Goal: Task Accomplishment & Management: Use online tool/utility

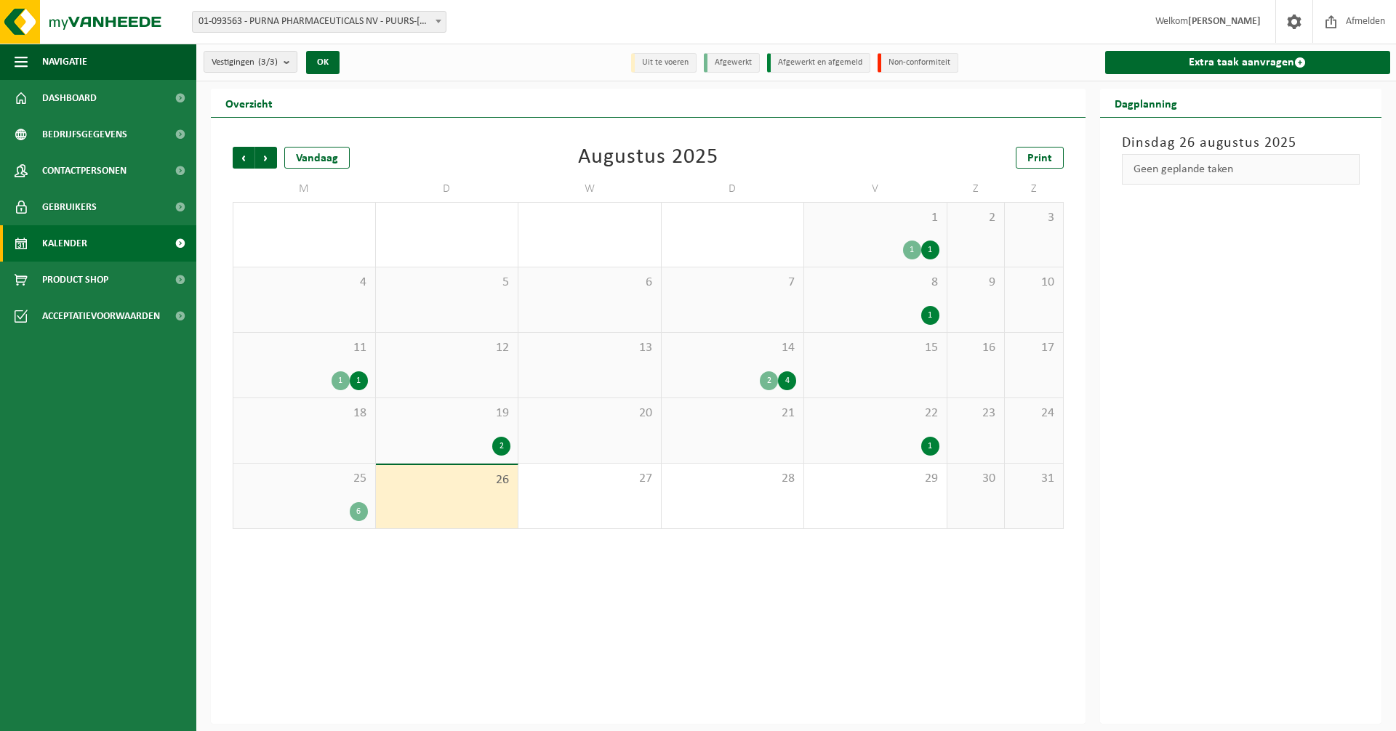
drag, startPoint x: 1248, startPoint y: 65, endPoint x: 1219, endPoint y: 89, distance: 37.7
click at [1248, 65] on link "Extra taak aanvragen" at bounding box center [1248, 62] width 286 height 23
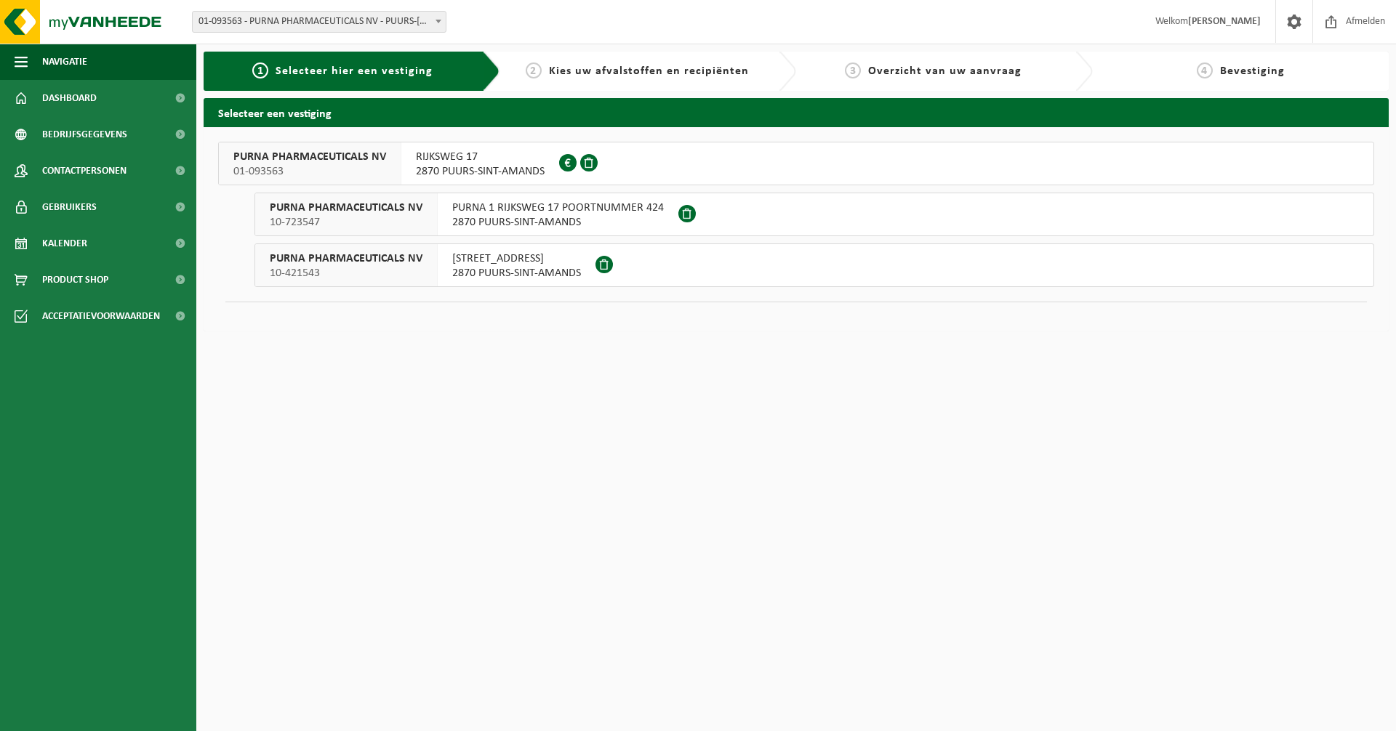
click at [490, 161] on span "RIJKSWEG 17" at bounding box center [480, 157] width 129 height 15
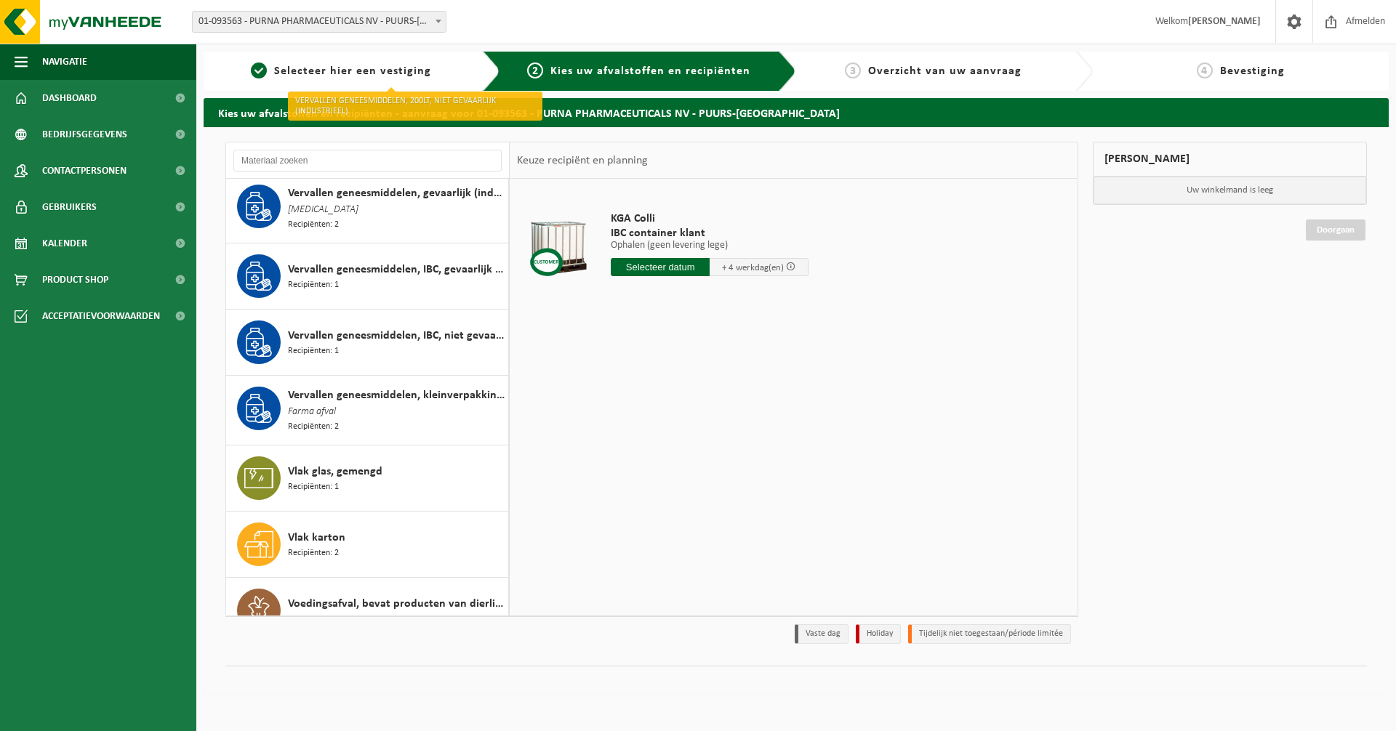
scroll to position [2197, 0]
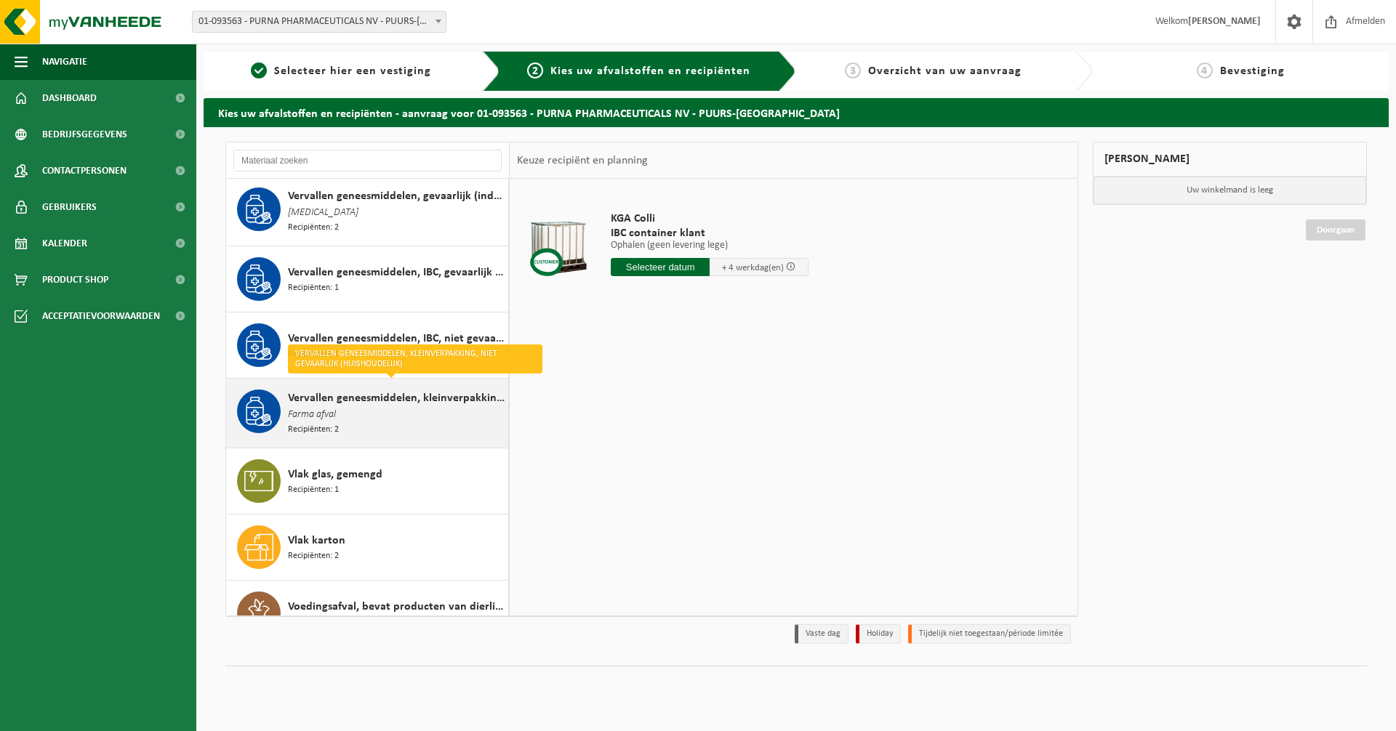
click at [358, 390] on span "Vervallen geneesmiddelen, kleinverpakking, niet gevaarlijk (huishoudelijk)" at bounding box center [396, 398] width 217 height 17
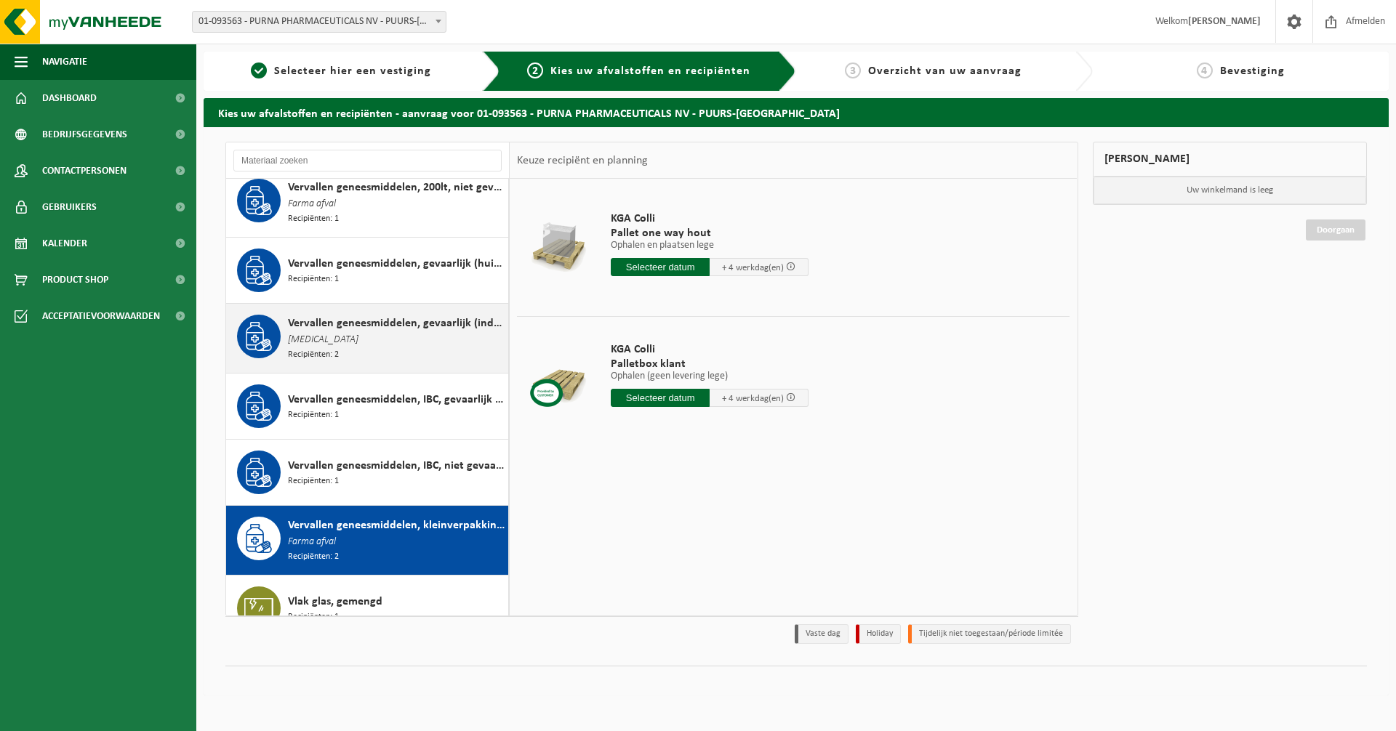
scroll to position [2024, 0]
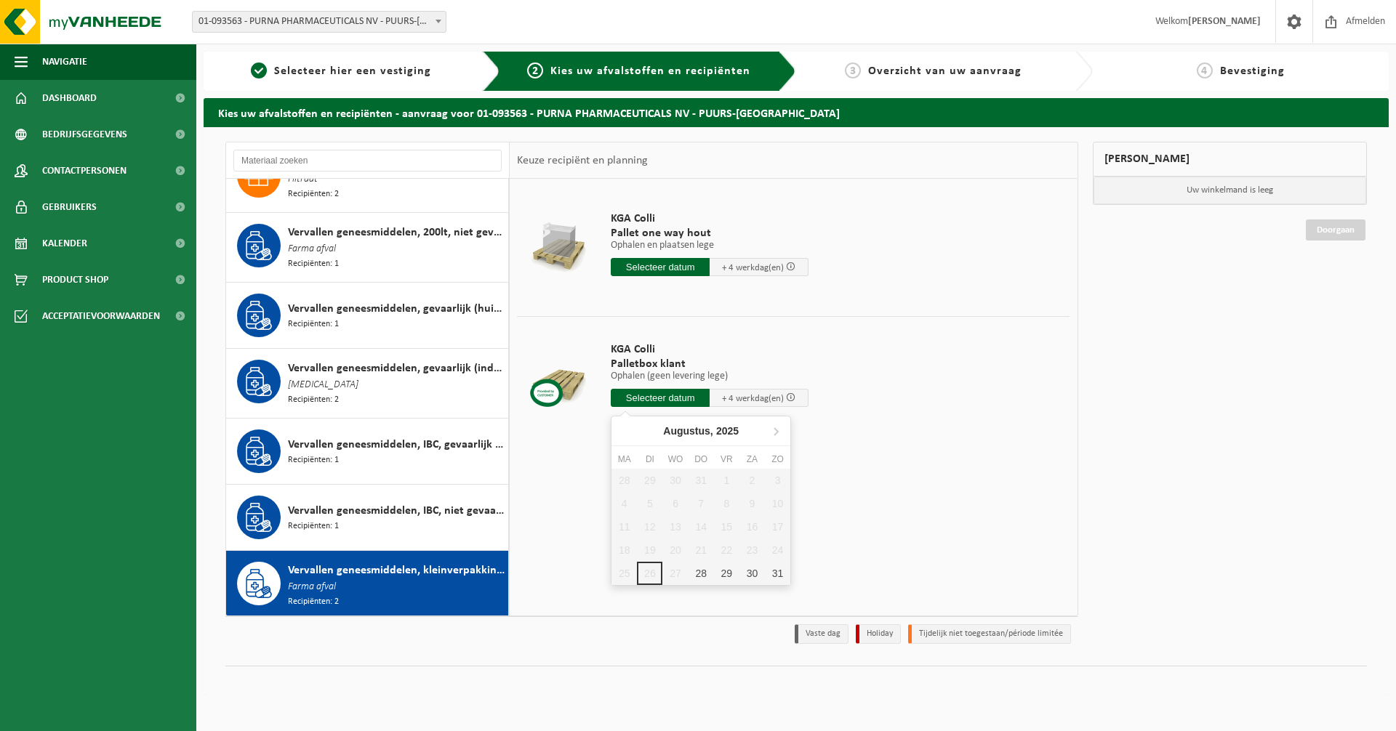
click at [630, 396] on input "text" at bounding box center [660, 398] width 99 height 18
click at [702, 572] on div "28" at bounding box center [701, 573] width 25 height 23
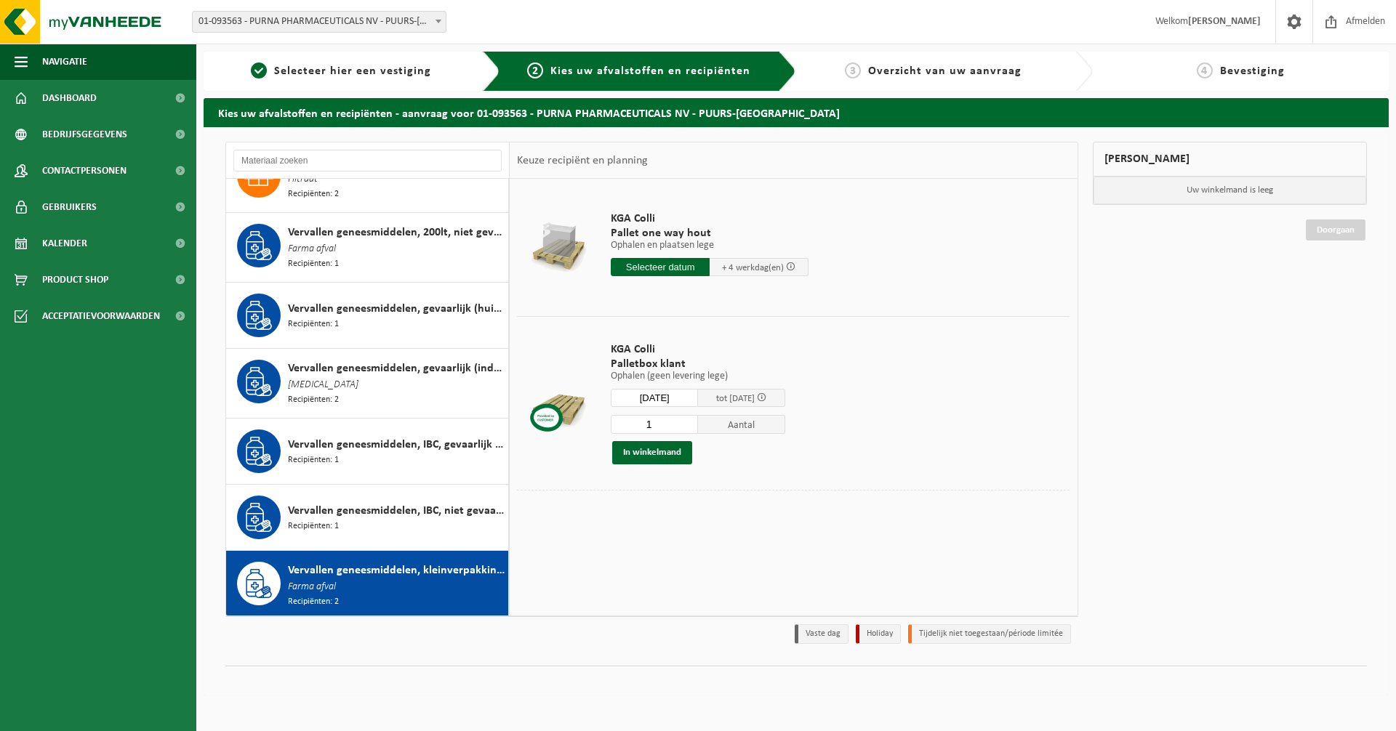
type input "Van 2025-08-28"
click at [665, 425] on input "1" at bounding box center [654, 424] width 87 height 19
type input "25"
click at [649, 454] on button "In winkelmand" at bounding box center [652, 452] width 80 height 23
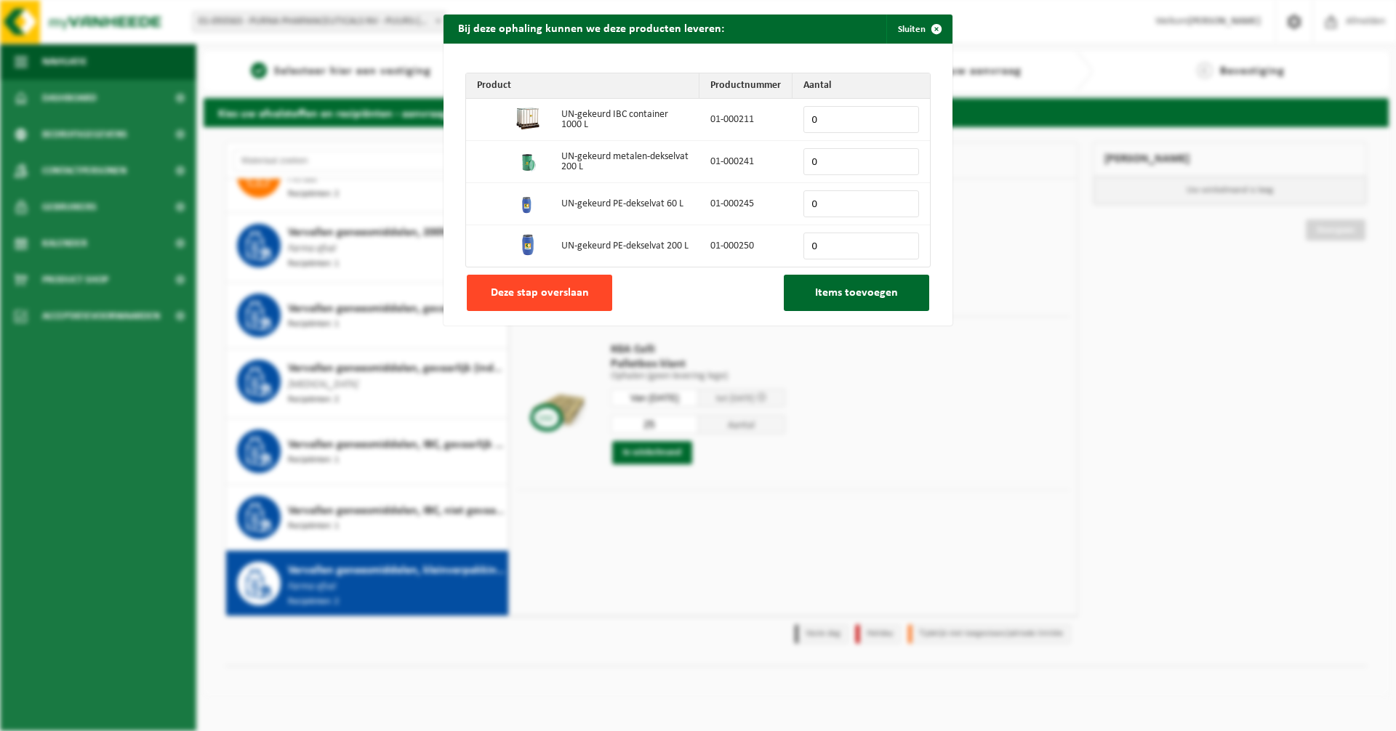
click at [543, 284] on button "Deze stap overslaan" at bounding box center [539, 293] width 145 height 36
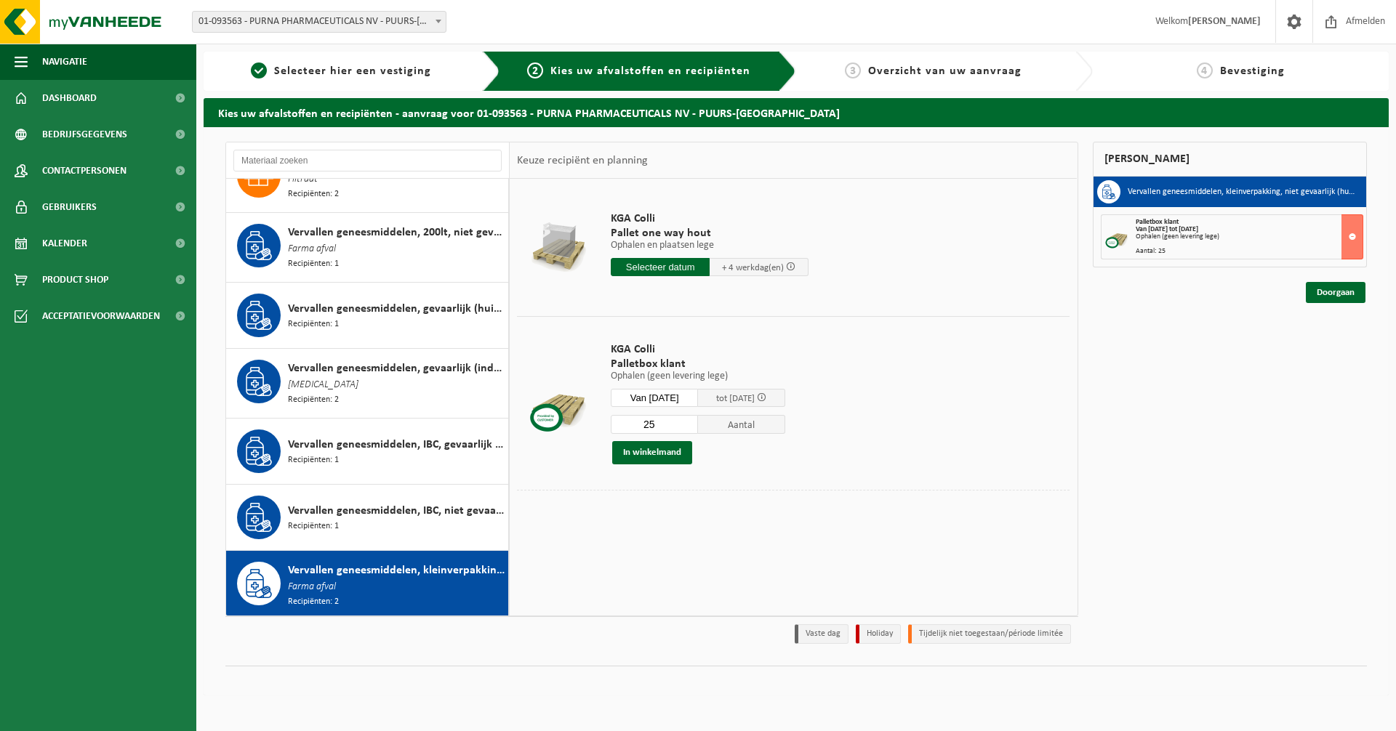
scroll to position [1952, 0]
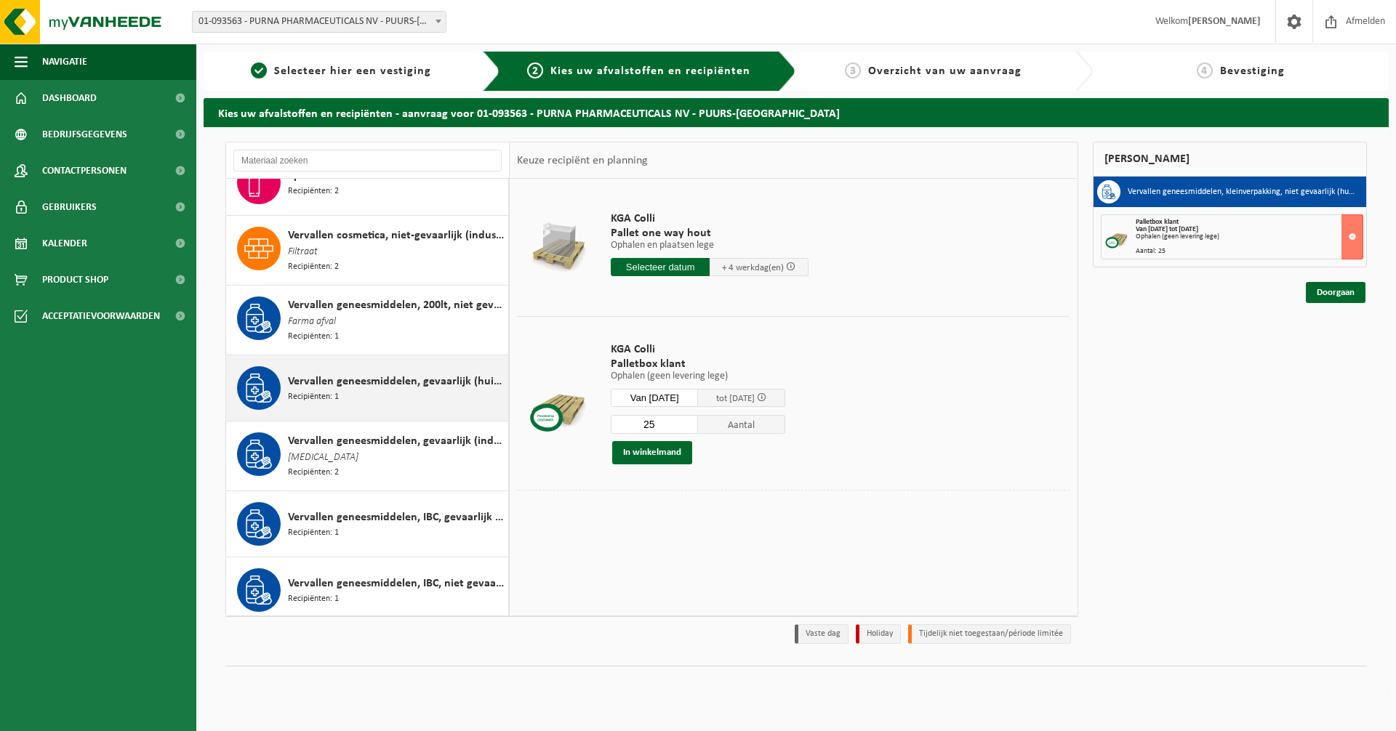
click at [388, 374] on span "Vervallen geneesmiddelen, gevaarlijk (huishoudelijk)" at bounding box center [396, 381] width 217 height 17
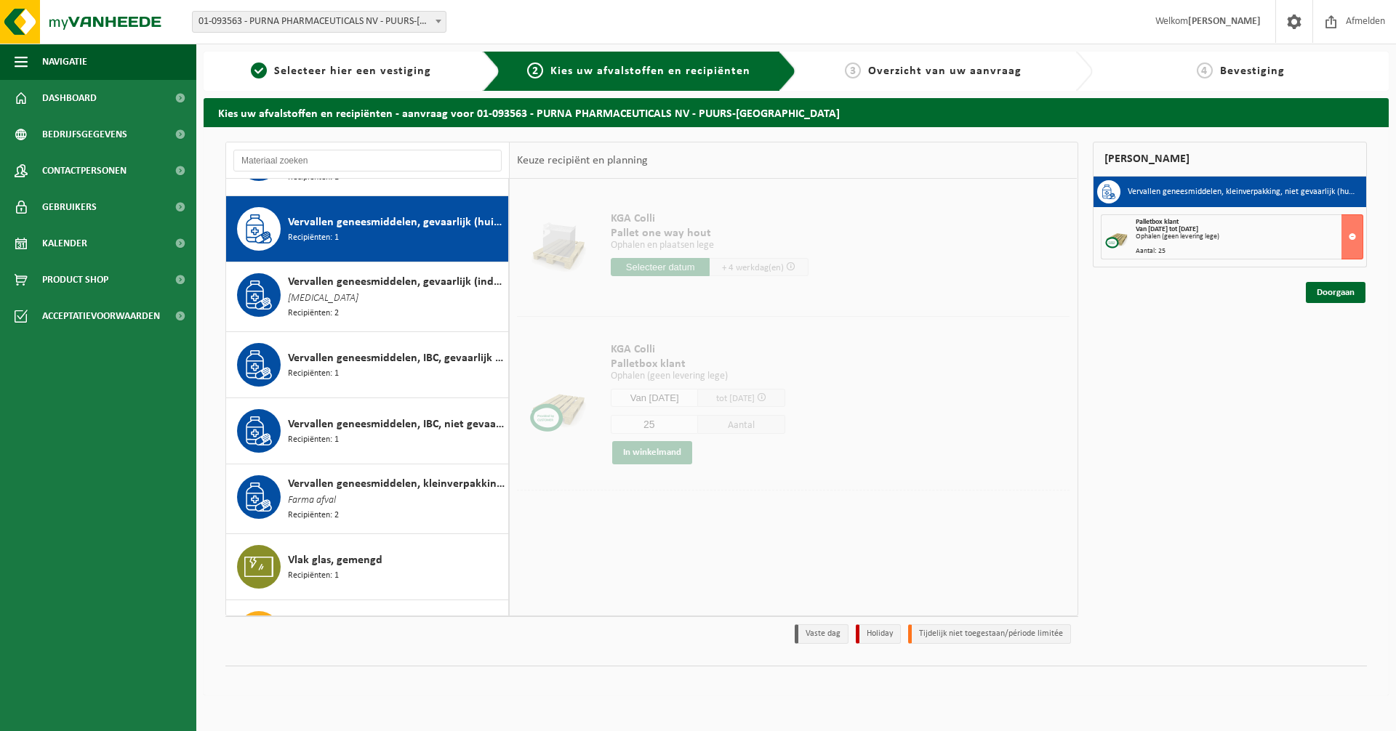
scroll to position [2122, 0]
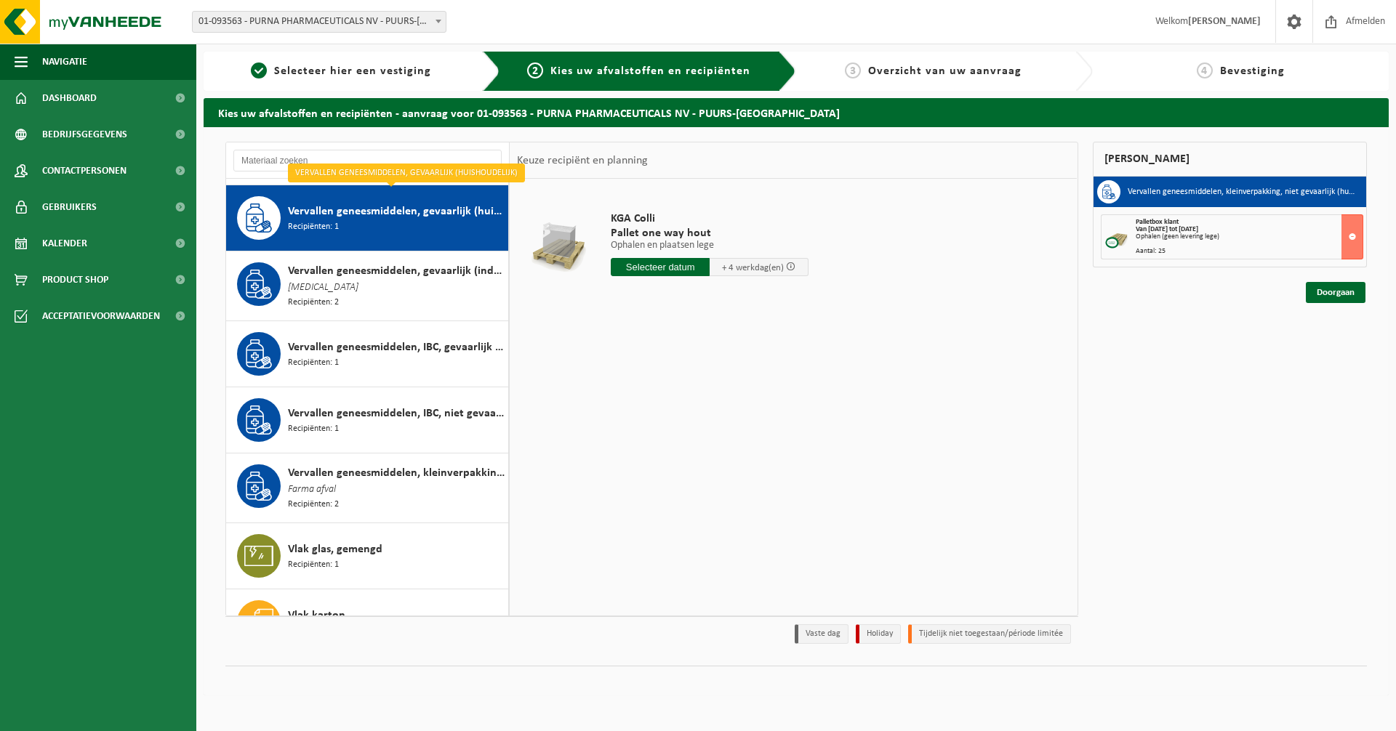
click at [641, 265] on input "text" at bounding box center [660, 267] width 99 height 18
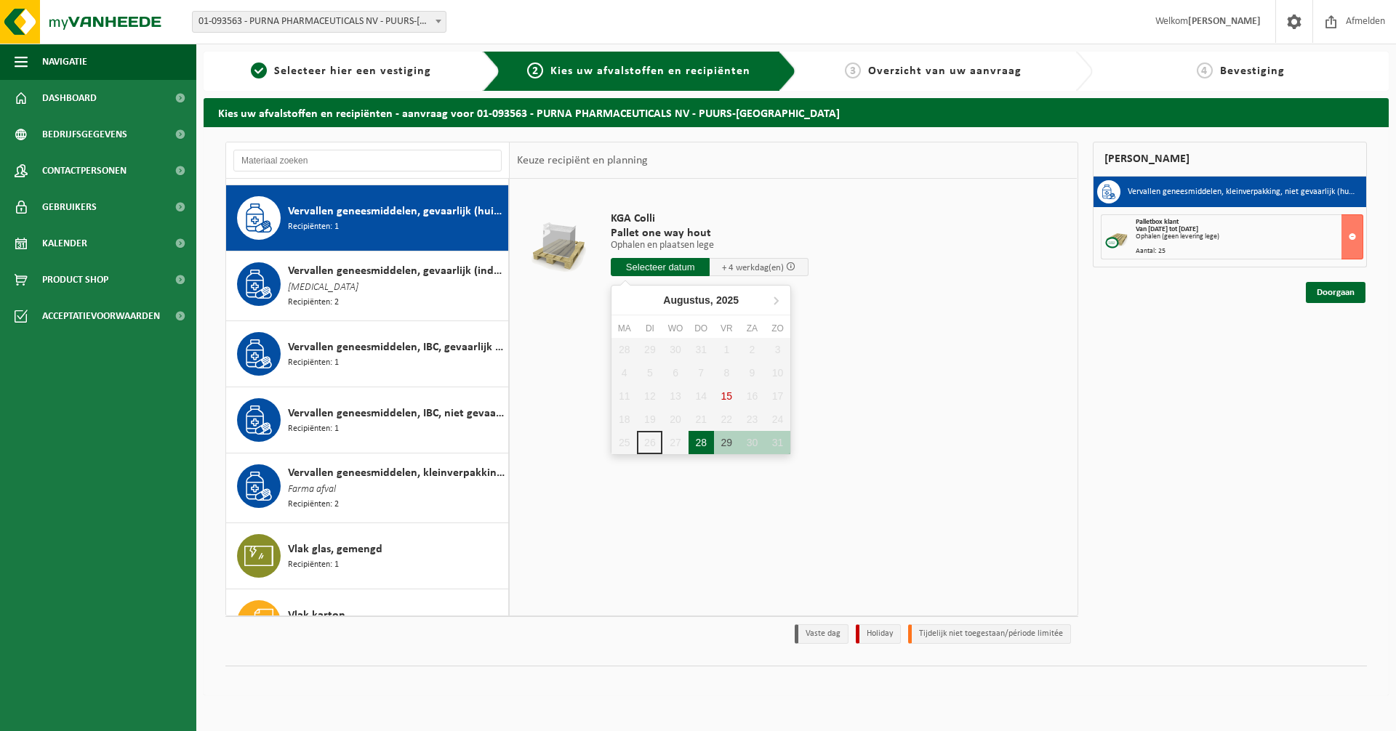
click at [702, 446] on div "28" at bounding box center [701, 442] width 25 height 23
type input "Van 2025-08-28"
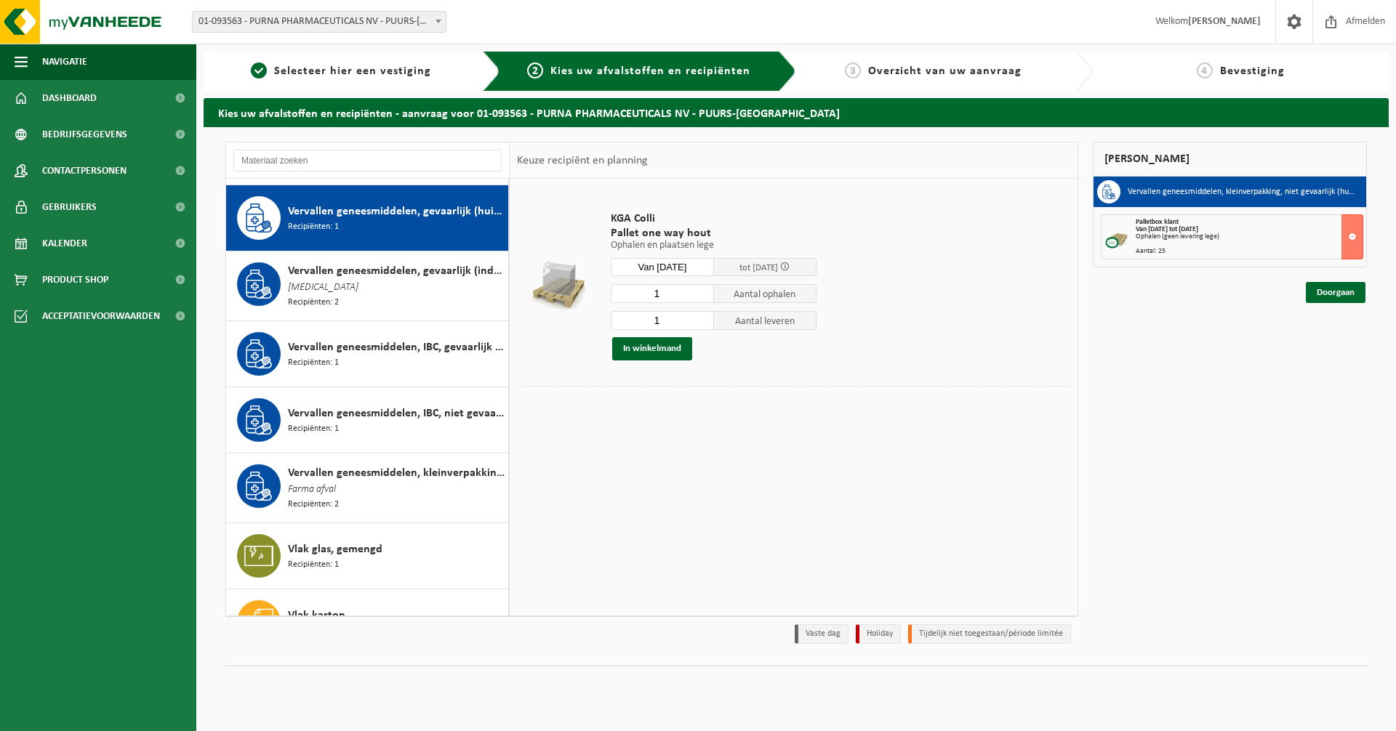
drag, startPoint x: 671, startPoint y: 318, endPoint x: 624, endPoint y: 313, distance: 47.5
click at [624, 313] on input "1" at bounding box center [662, 320] width 103 height 19
type input "0"
drag, startPoint x: 666, startPoint y: 295, endPoint x: 622, endPoint y: 292, distance: 44.4
click at [622, 292] on input "1" at bounding box center [662, 293] width 103 height 19
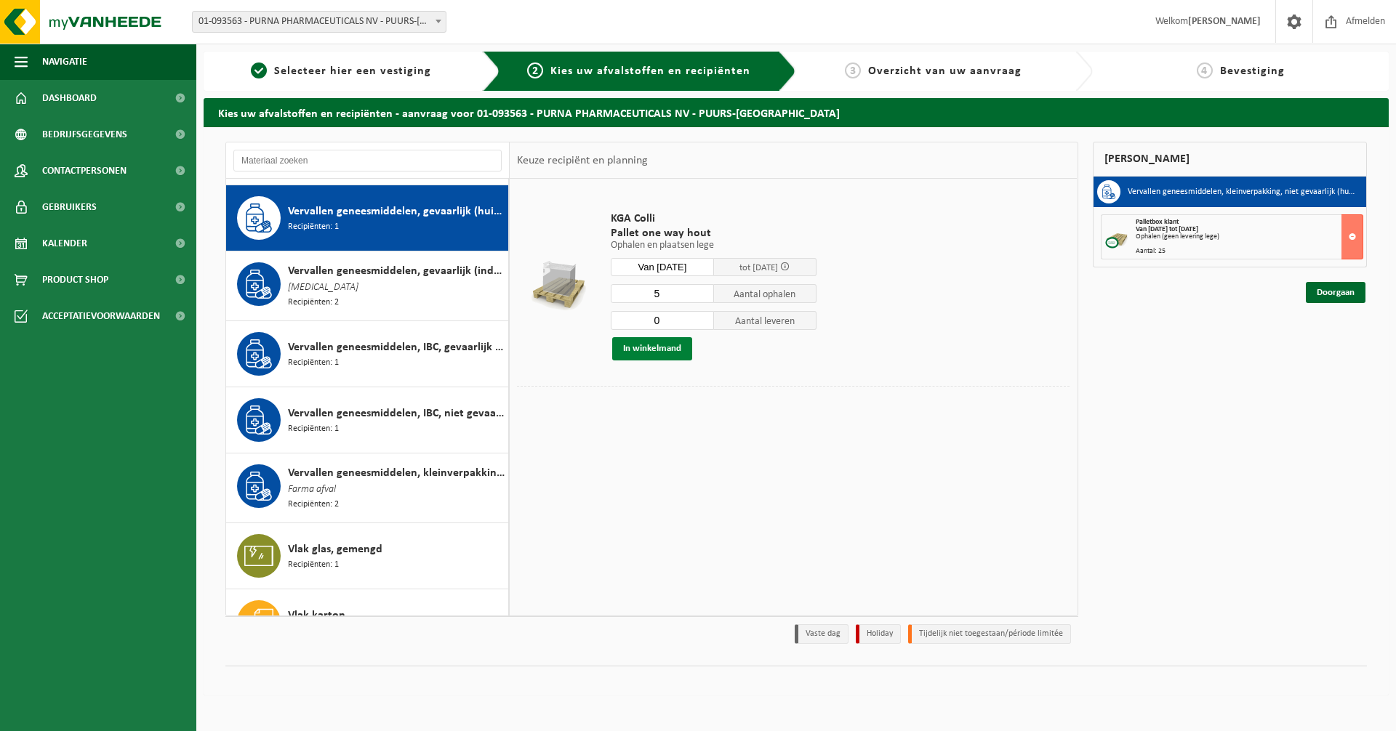
type input "5"
click at [639, 350] on button "In winkelmand" at bounding box center [652, 348] width 80 height 23
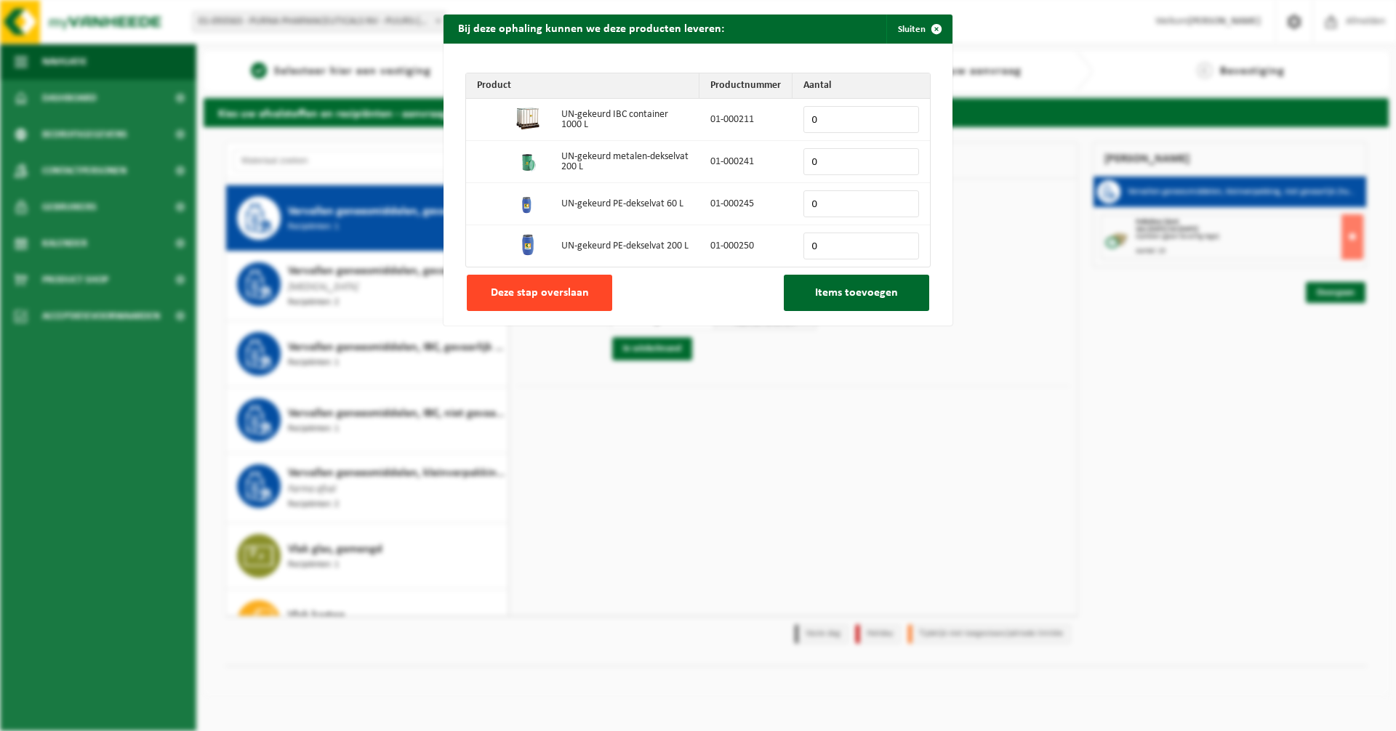
click at [554, 296] on span "Deze stap overslaan" at bounding box center [540, 293] width 98 height 12
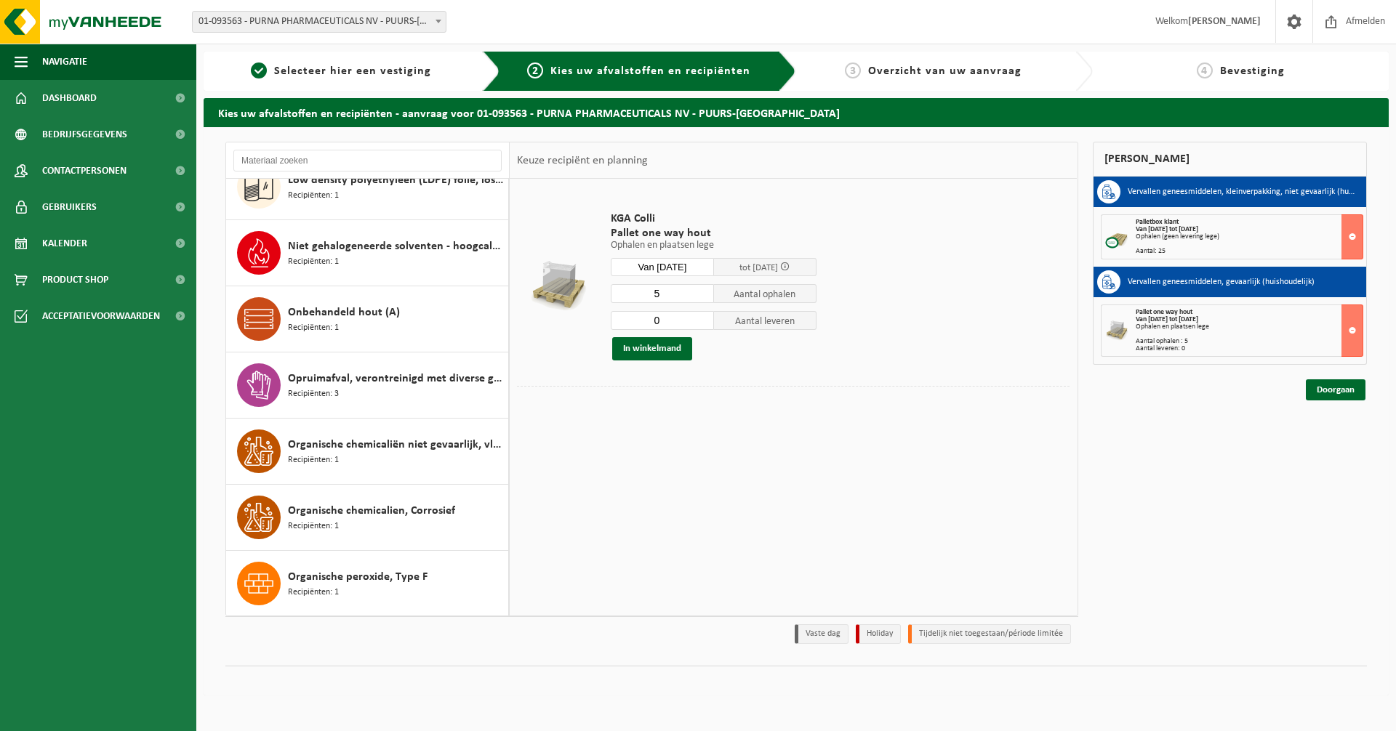
scroll to position [1176, 0]
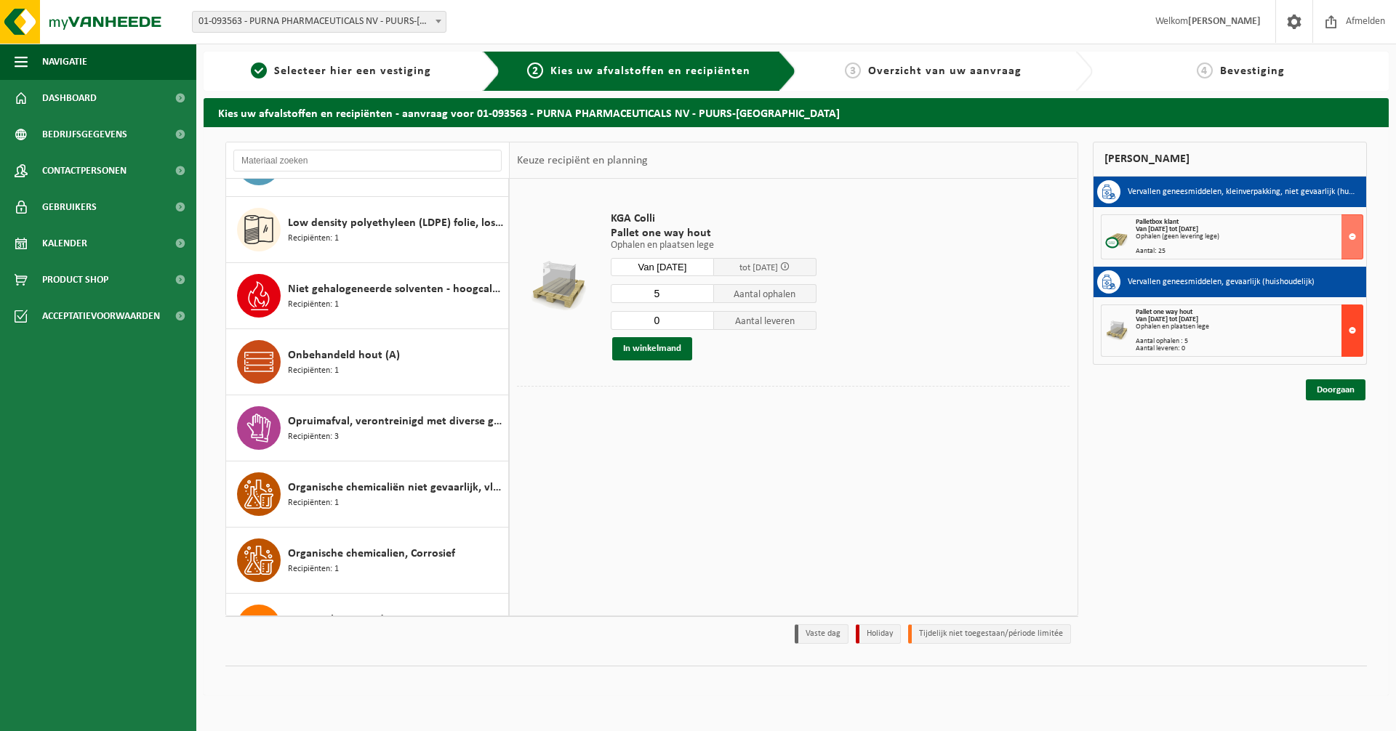
click at [1346, 326] on button at bounding box center [1353, 331] width 22 height 52
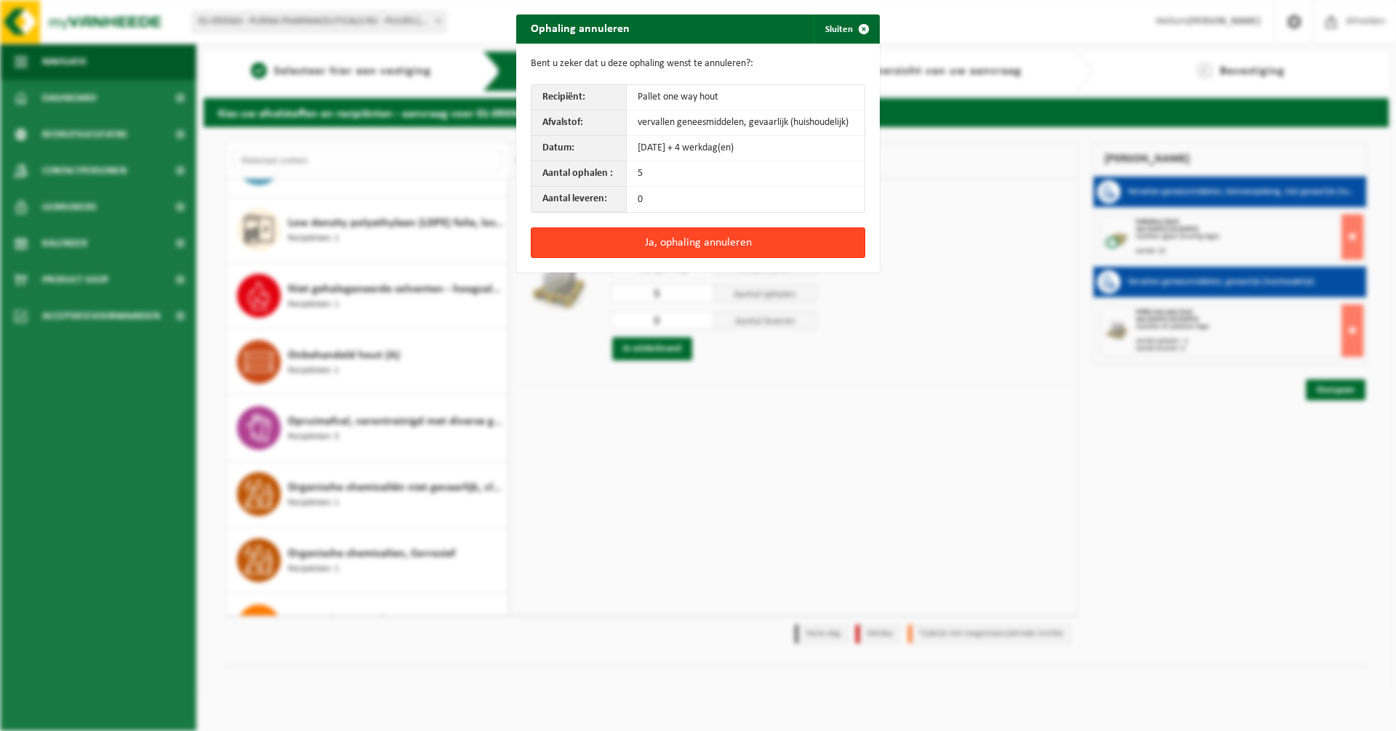
click at [659, 244] on button "Ja, ophaling annuleren" at bounding box center [698, 243] width 334 height 31
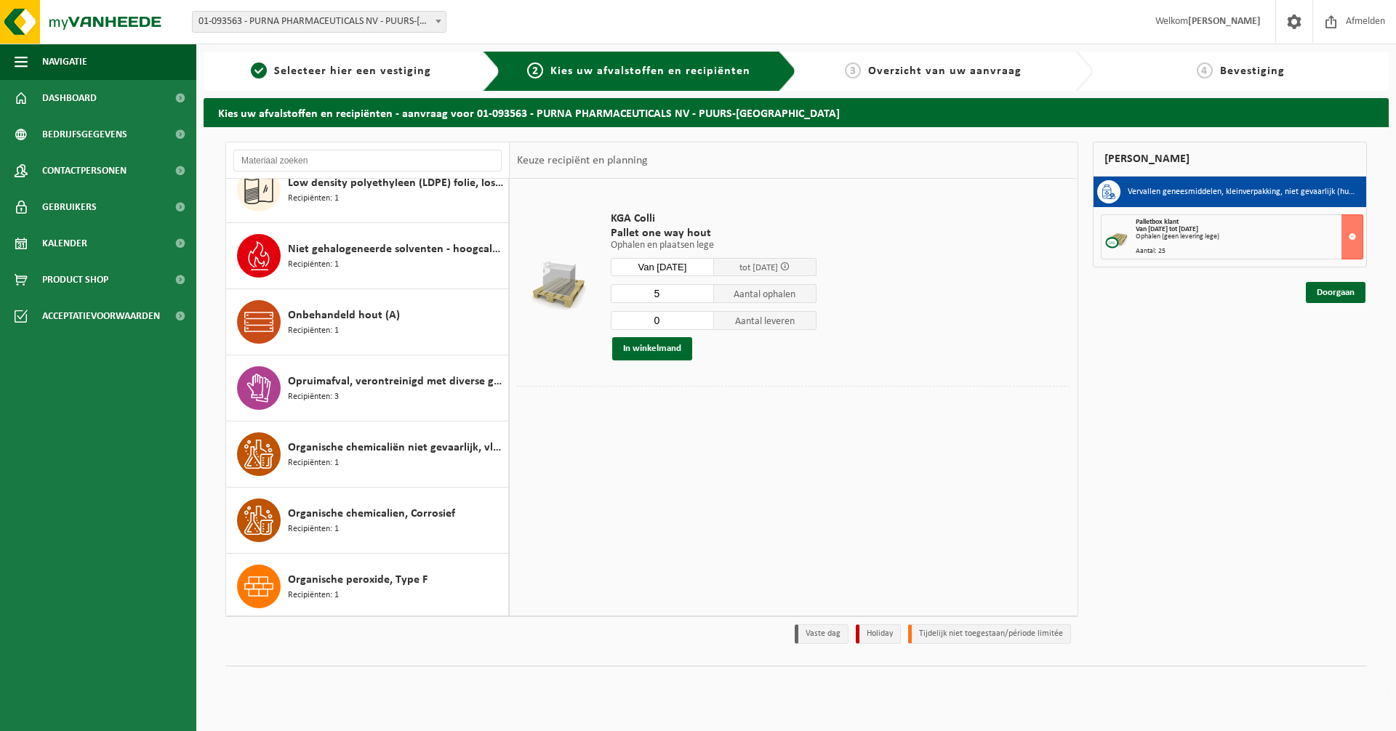
scroll to position [1236, 0]
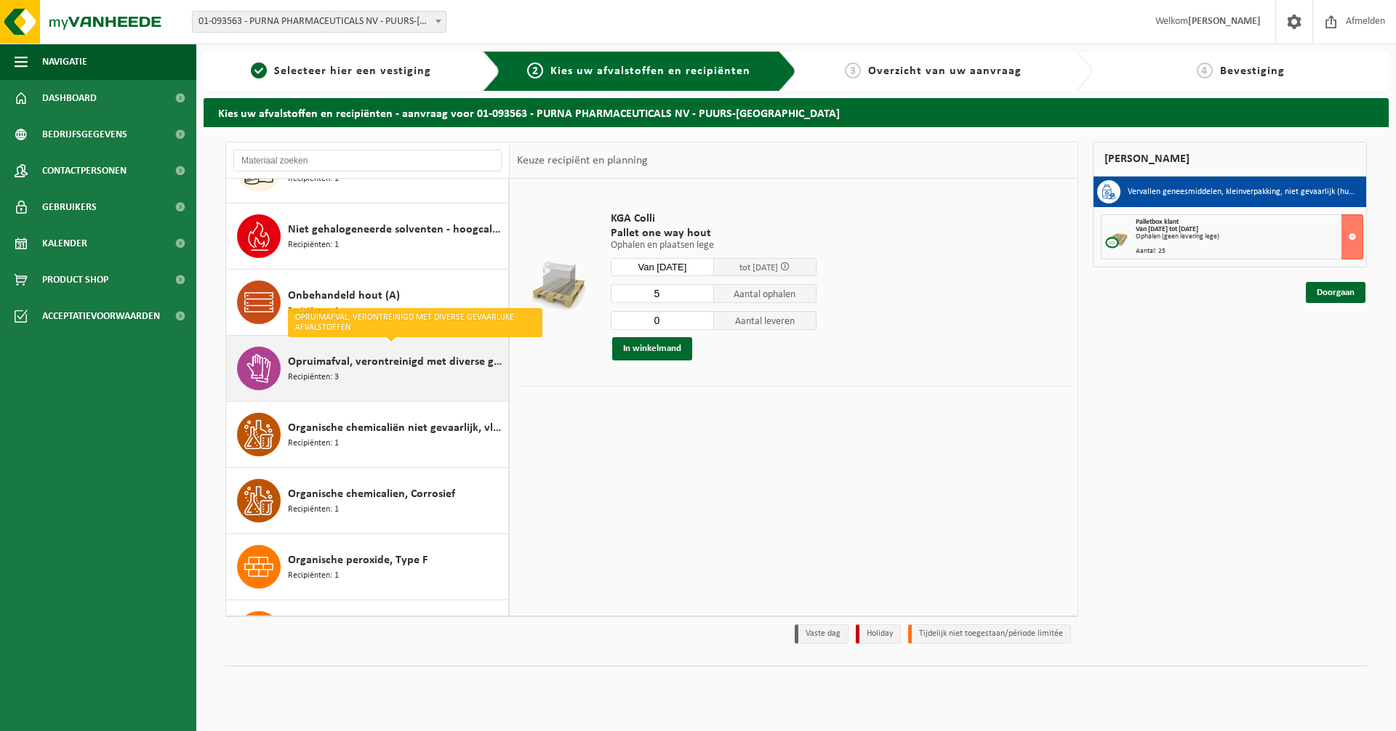
click at [316, 358] on span "Opruimafval, verontreinigd met diverse gevaarlijke afvalstoffen" at bounding box center [396, 361] width 217 height 17
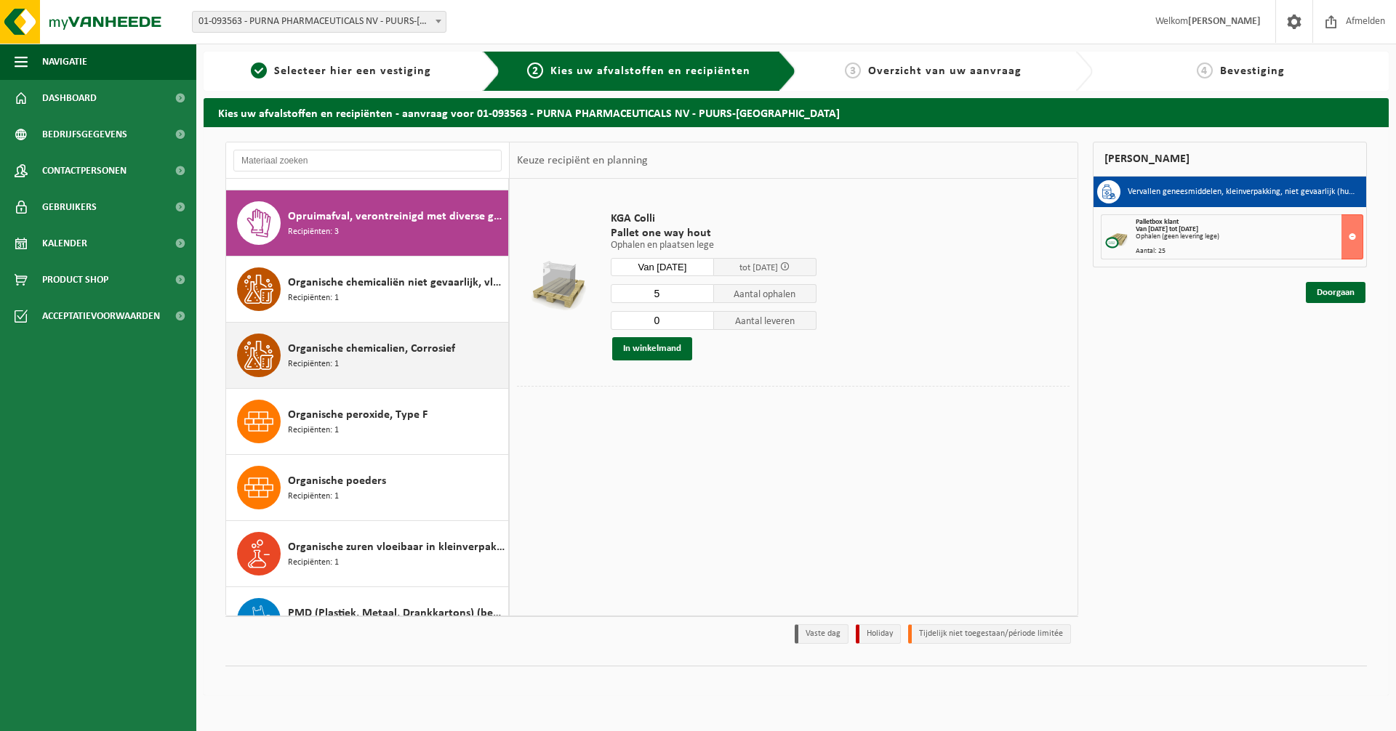
scroll to position [1391, 0]
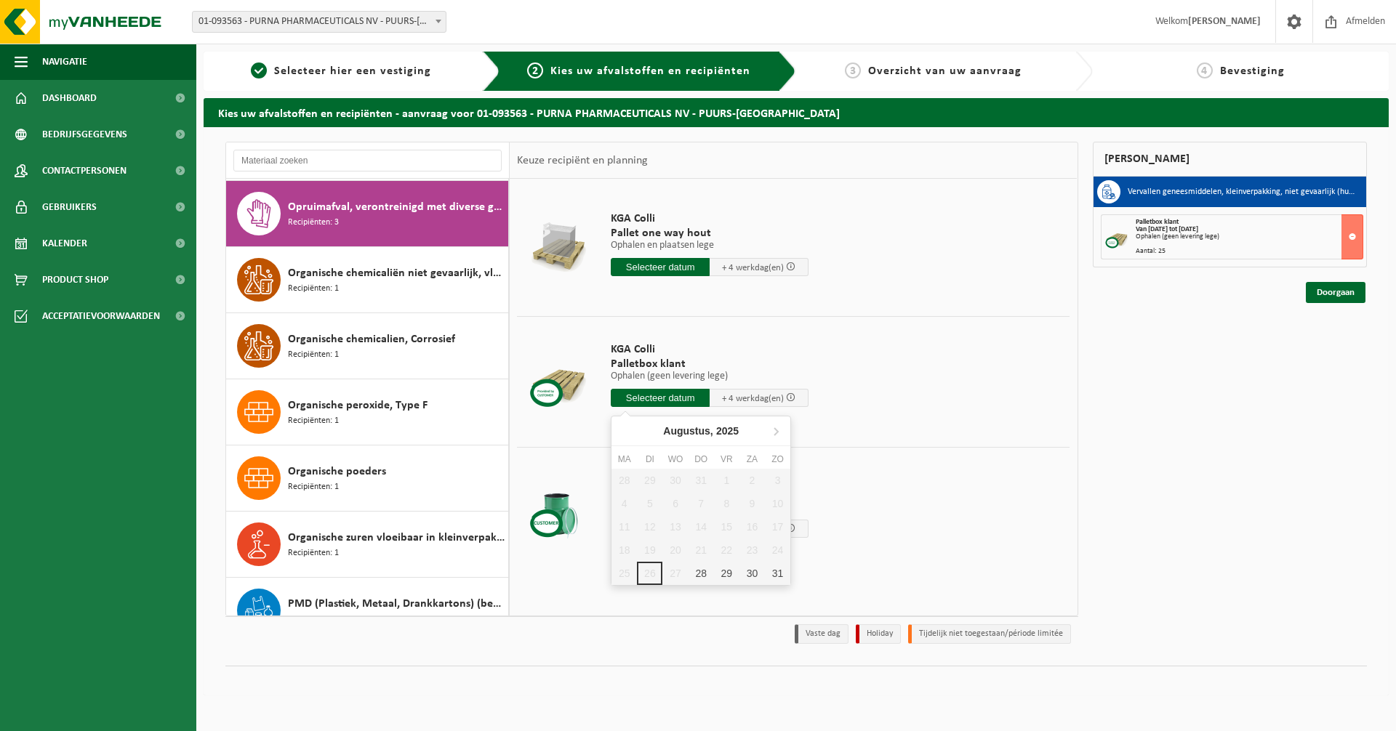
click at [663, 398] on input "text" at bounding box center [660, 398] width 99 height 18
click at [701, 572] on div "28" at bounding box center [701, 573] width 25 height 23
type input "Van 2025-08-28"
type input "2025-08-28"
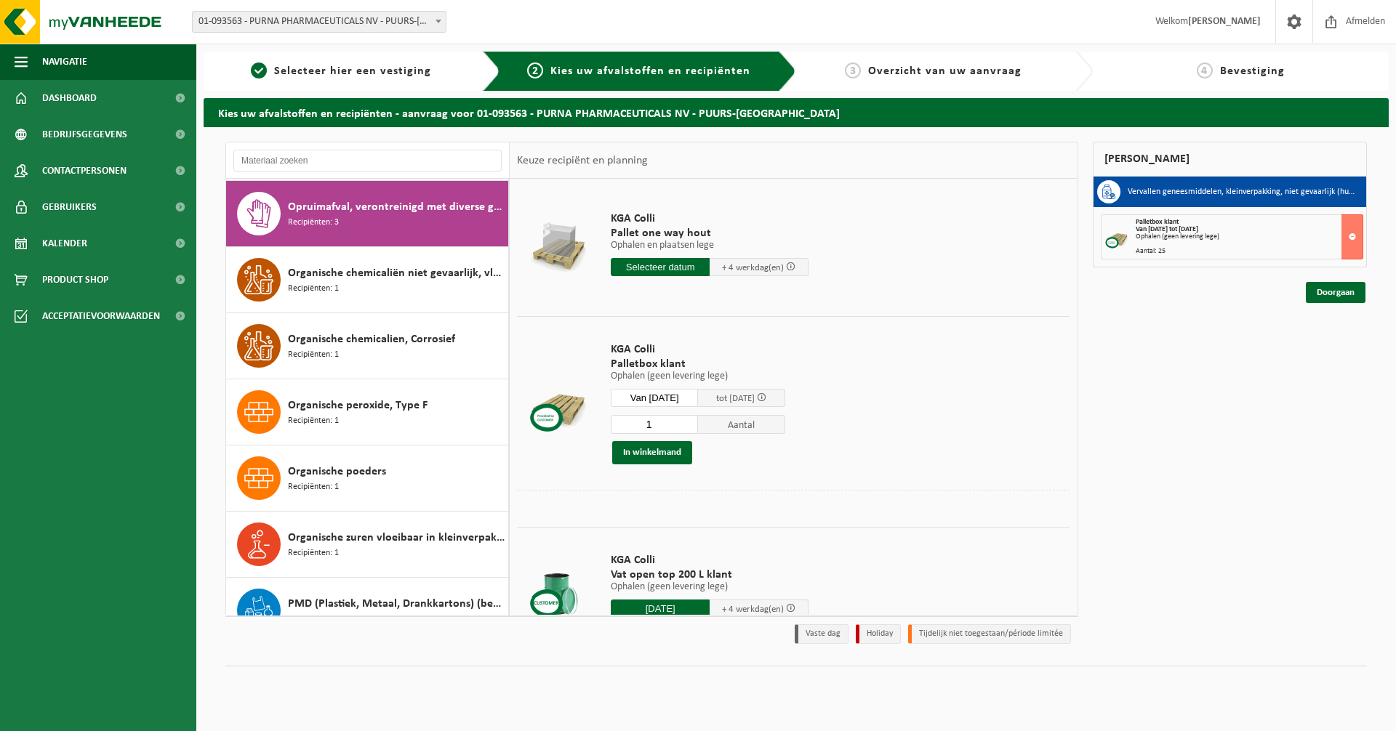
drag, startPoint x: 674, startPoint y: 423, endPoint x: 578, endPoint y: 420, distance: 96.0
click at [578, 420] on tr "KGA Colli Palletbox klant Ophalen (geen levering lege) Ophalen (geen levering l…" at bounding box center [793, 403] width 553 height 174
type input "5"
click at [637, 454] on button "In winkelmand" at bounding box center [652, 452] width 80 height 23
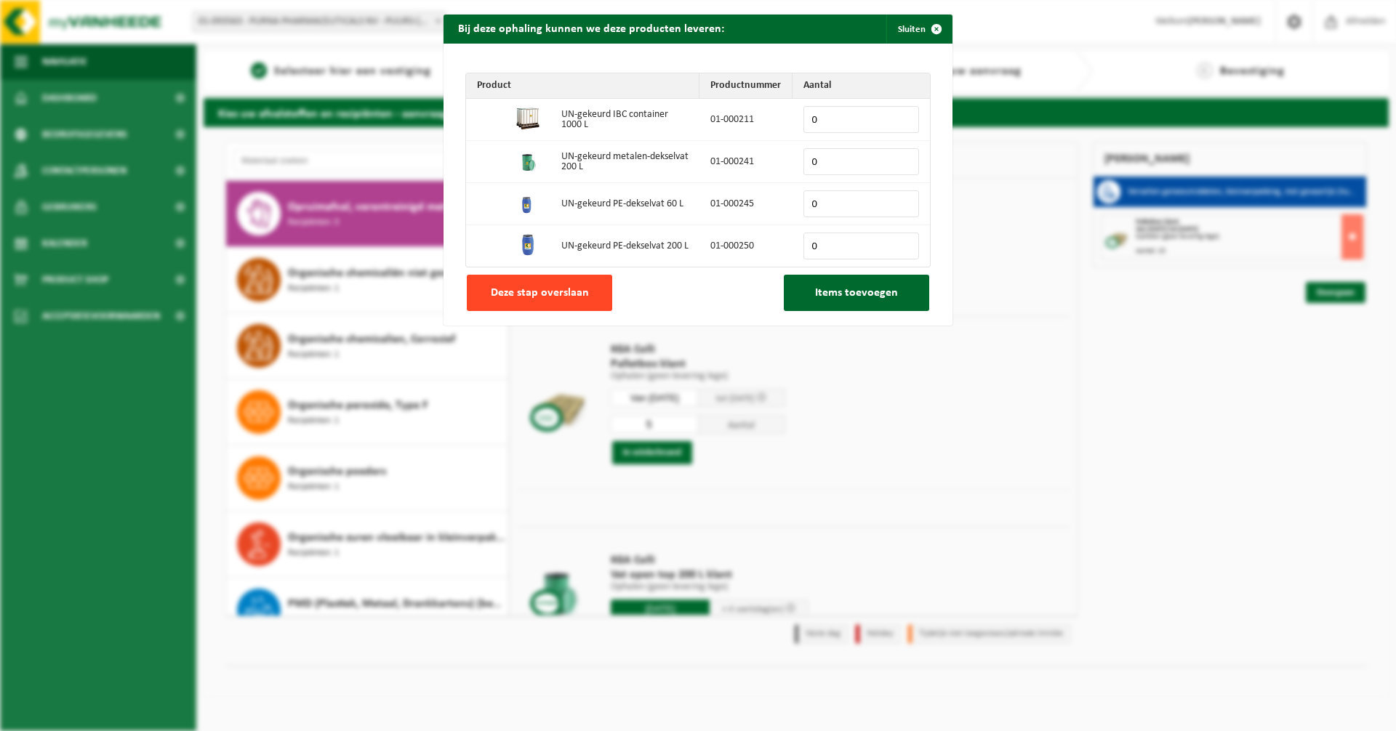
click at [572, 290] on span "Deze stap overslaan" at bounding box center [540, 293] width 98 height 12
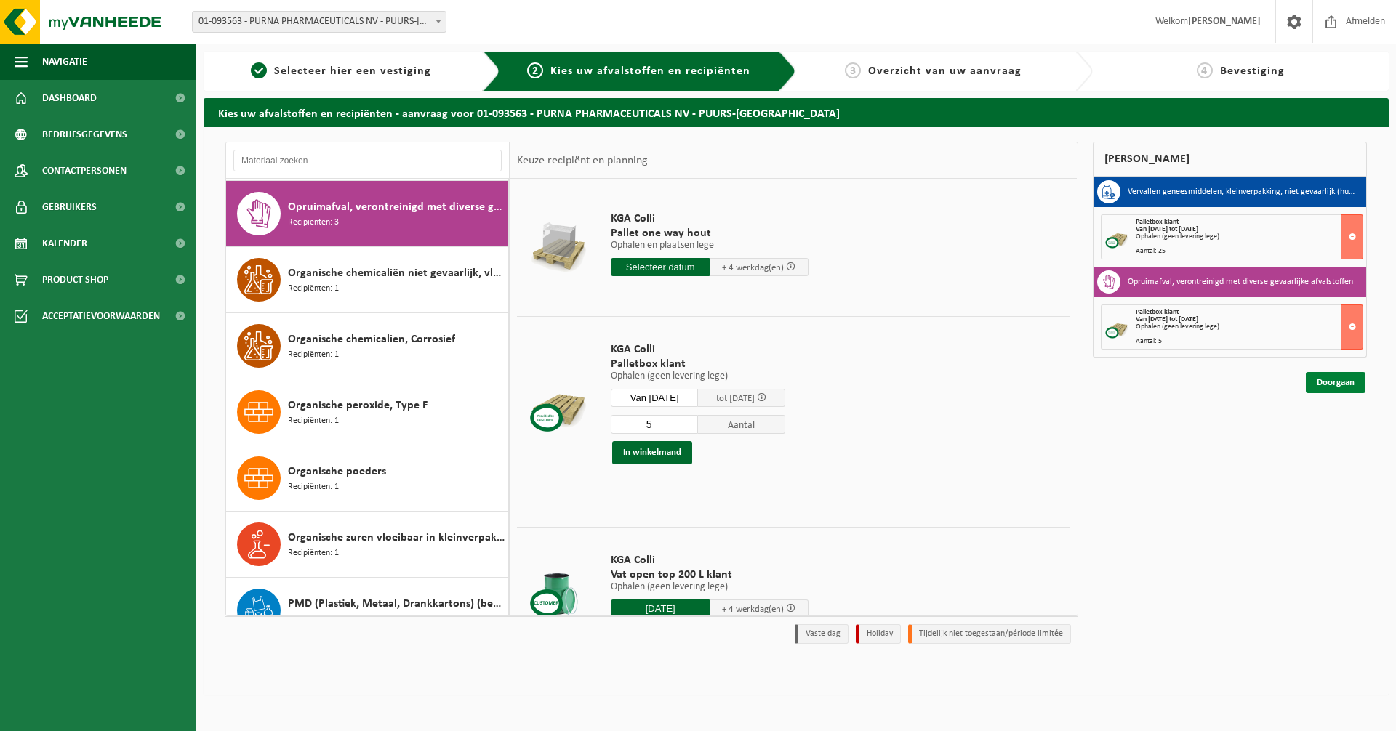
click at [1316, 378] on link "Doorgaan" at bounding box center [1336, 382] width 60 height 21
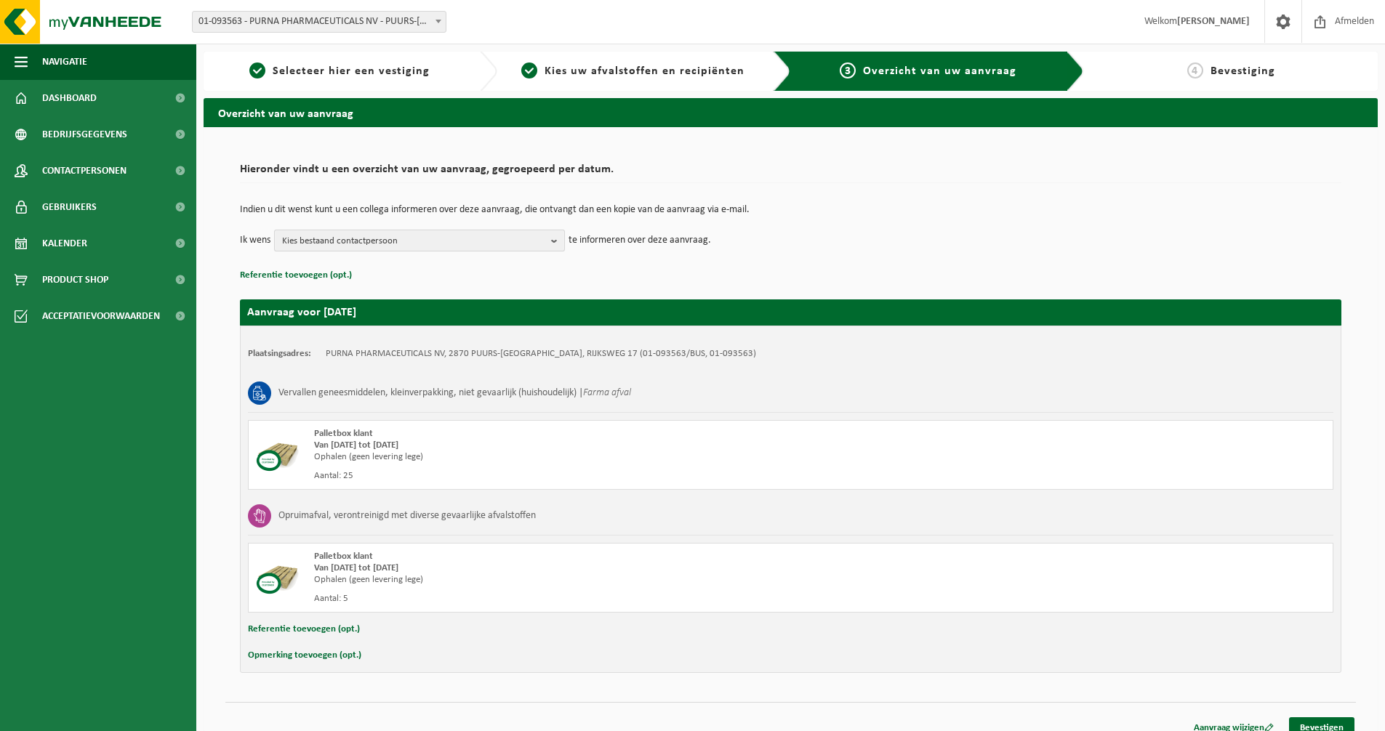
click at [560, 240] on b "button" at bounding box center [557, 240] width 13 height 20
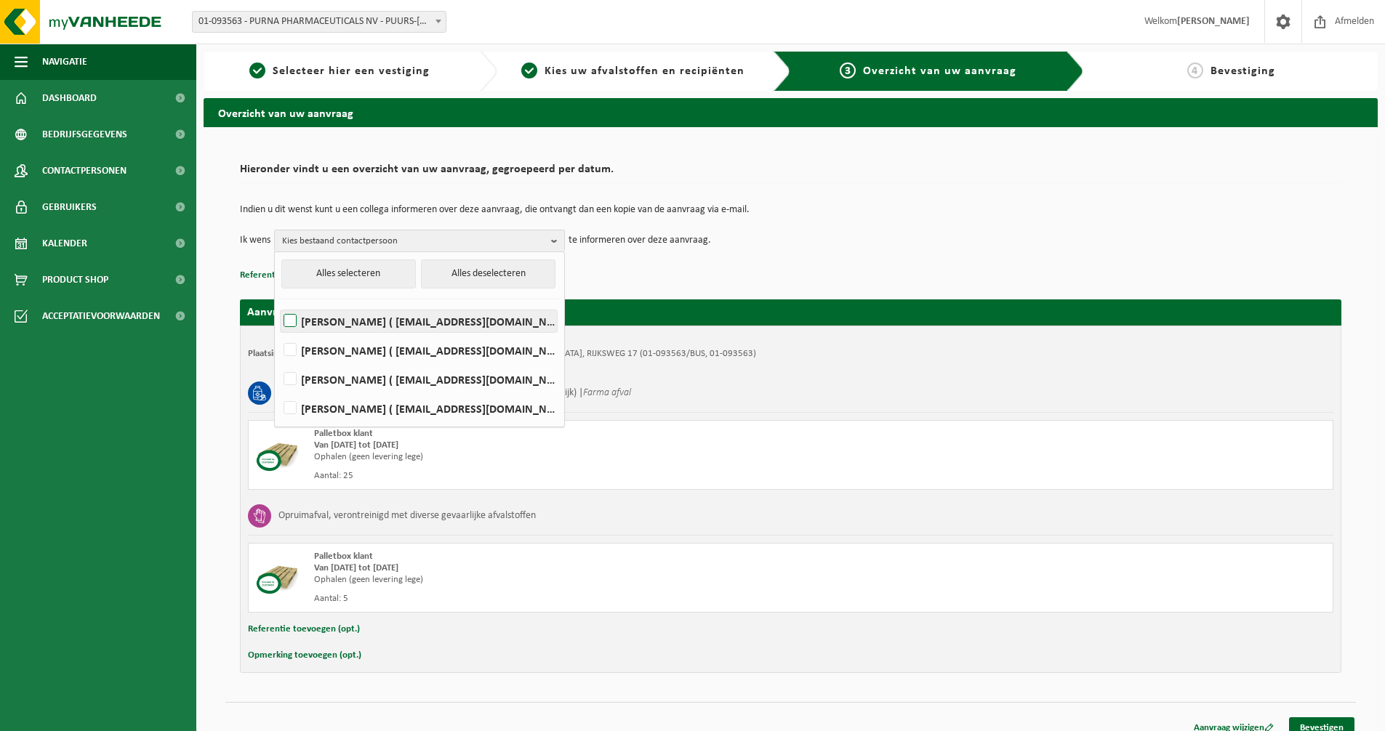
drag, startPoint x: 293, startPoint y: 315, endPoint x: 291, endPoint y: 337, distance: 21.9
click at [292, 317] on label "KEVIN DE BELDER ( kdd@purna.be )" at bounding box center [419, 321] width 276 height 22
click at [278, 303] on input "KEVIN DE BELDER ( kdd@purna.be )" at bounding box center [278, 302] width 1 height 1
checkbox input "true"
click at [289, 350] on label "GUNTER DE HELT ( gdh@purna.be )" at bounding box center [419, 351] width 276 height 22
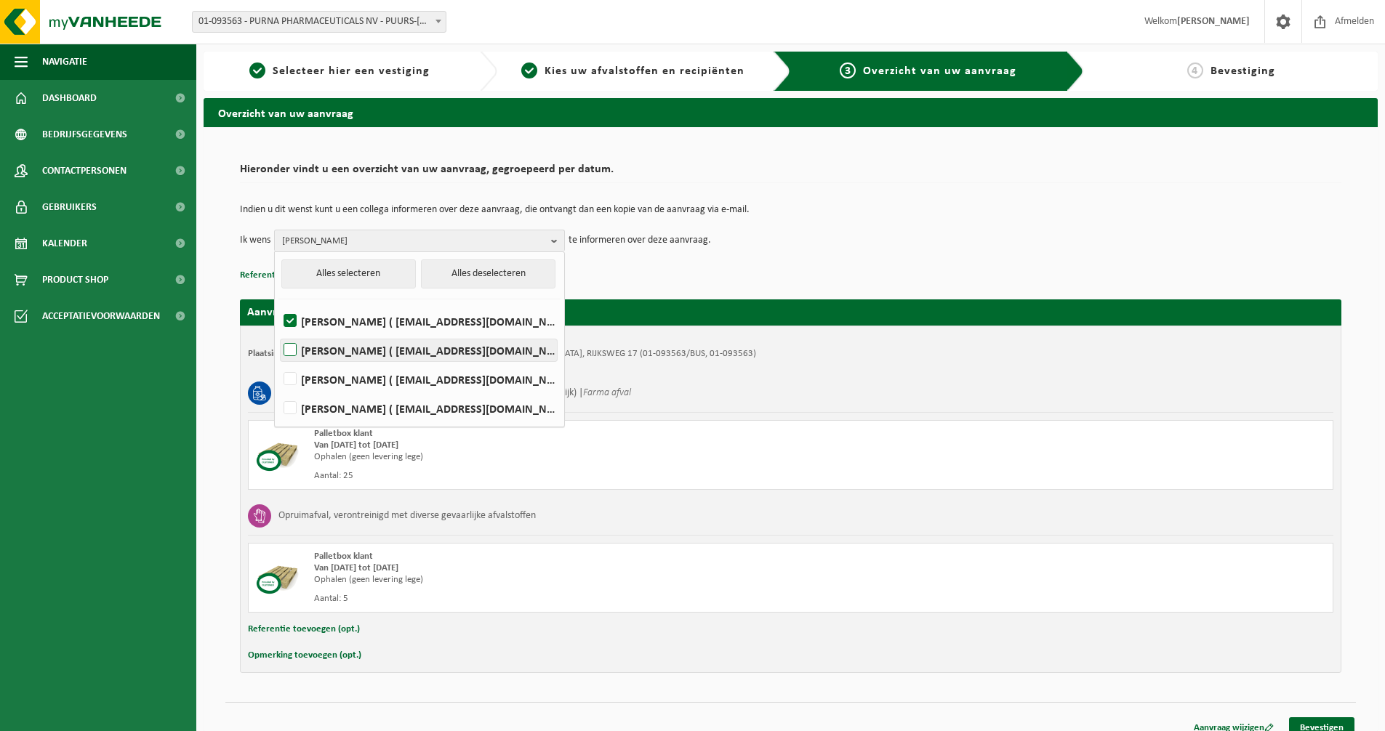
click at [278, 332] on input "GUNTER DE HELT ( gdh@purna.be )" at bounding box center [278, 332] width 1 height 1
checkbox input "true"
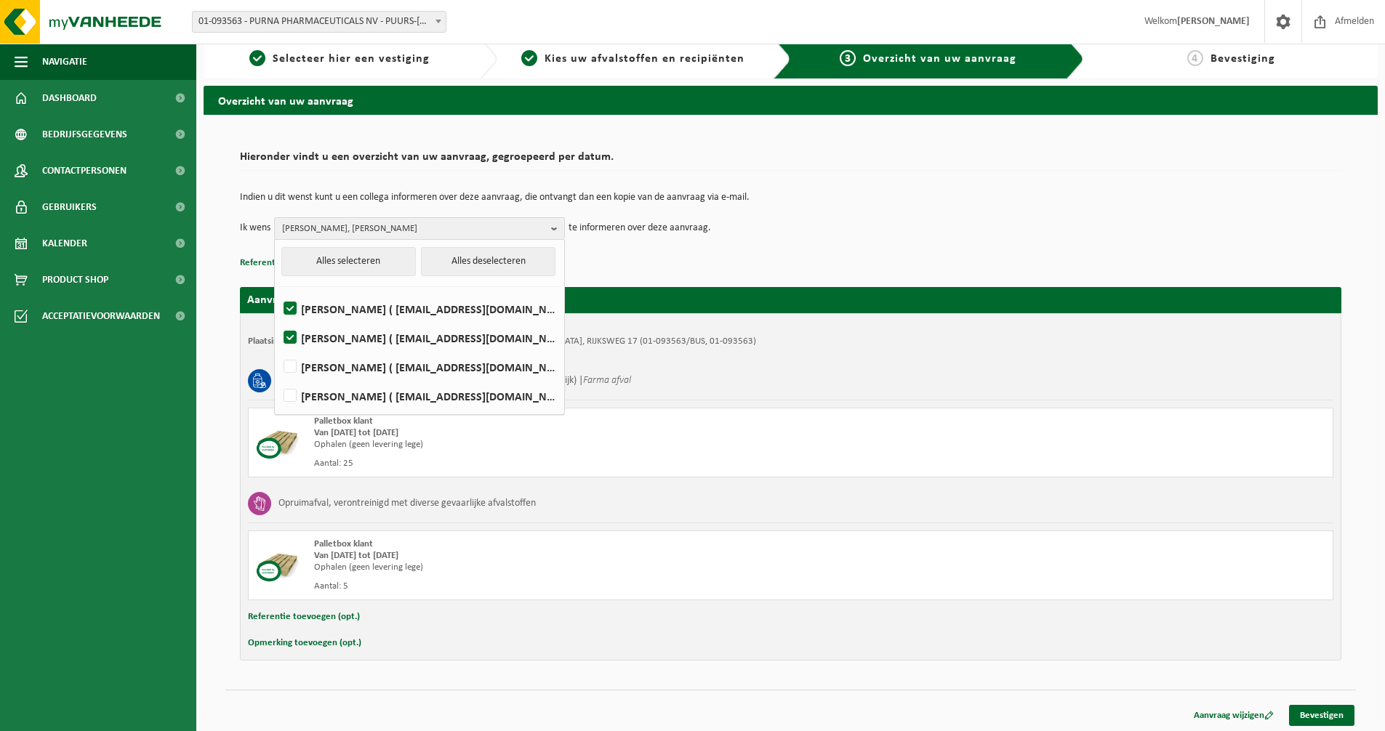
scroll to position [15, 0]
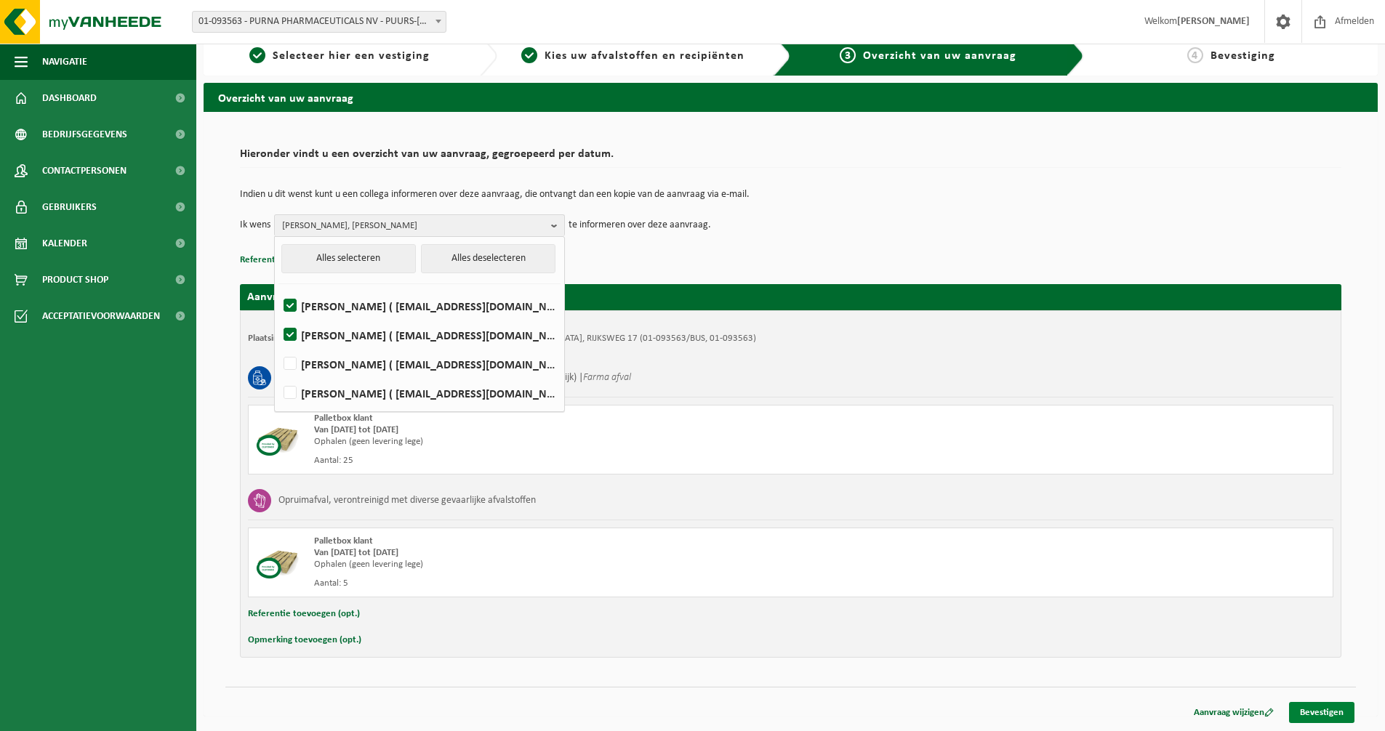
click at [1312, 713] on link "Bevestigen" at bounding box center [1321, 712] width 65 height 21
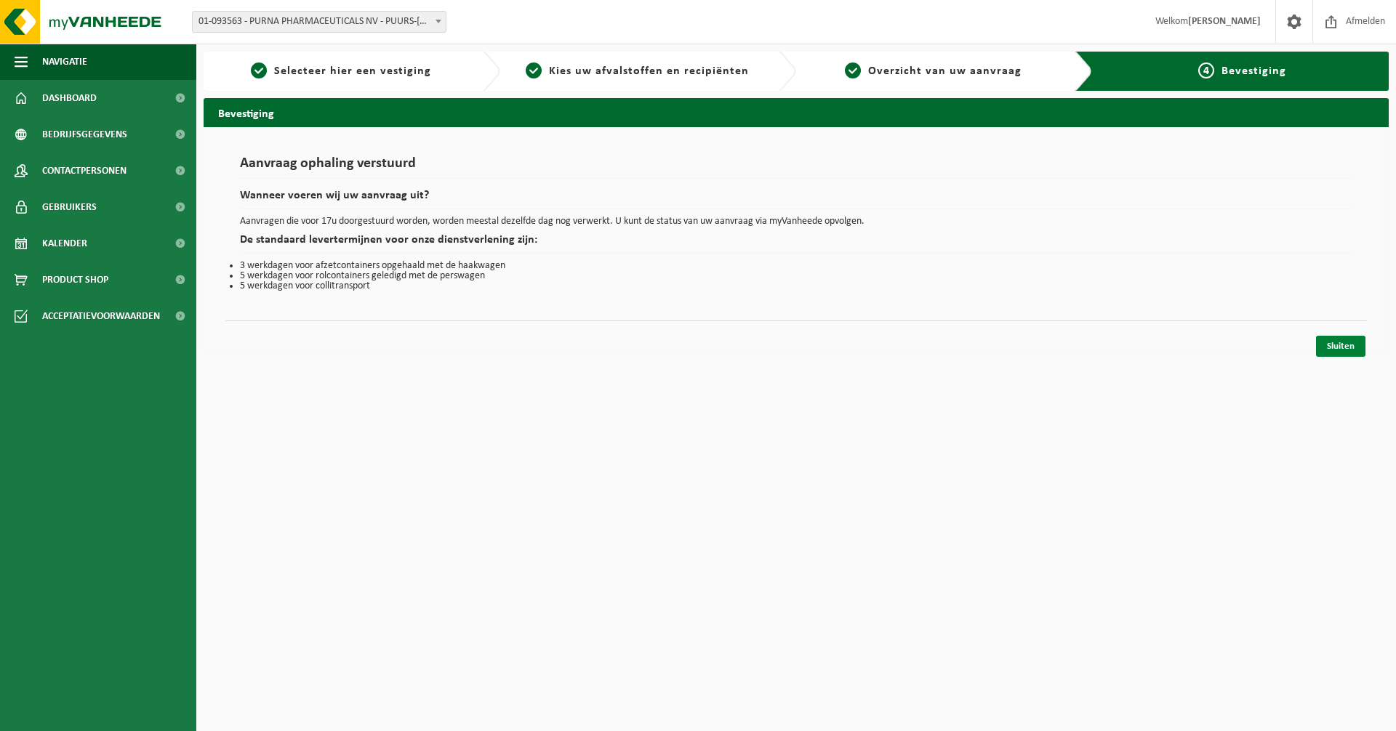
click at [1341, 348] on link "Sluiten" at bounding box center [1340, 346] width 49 height 21
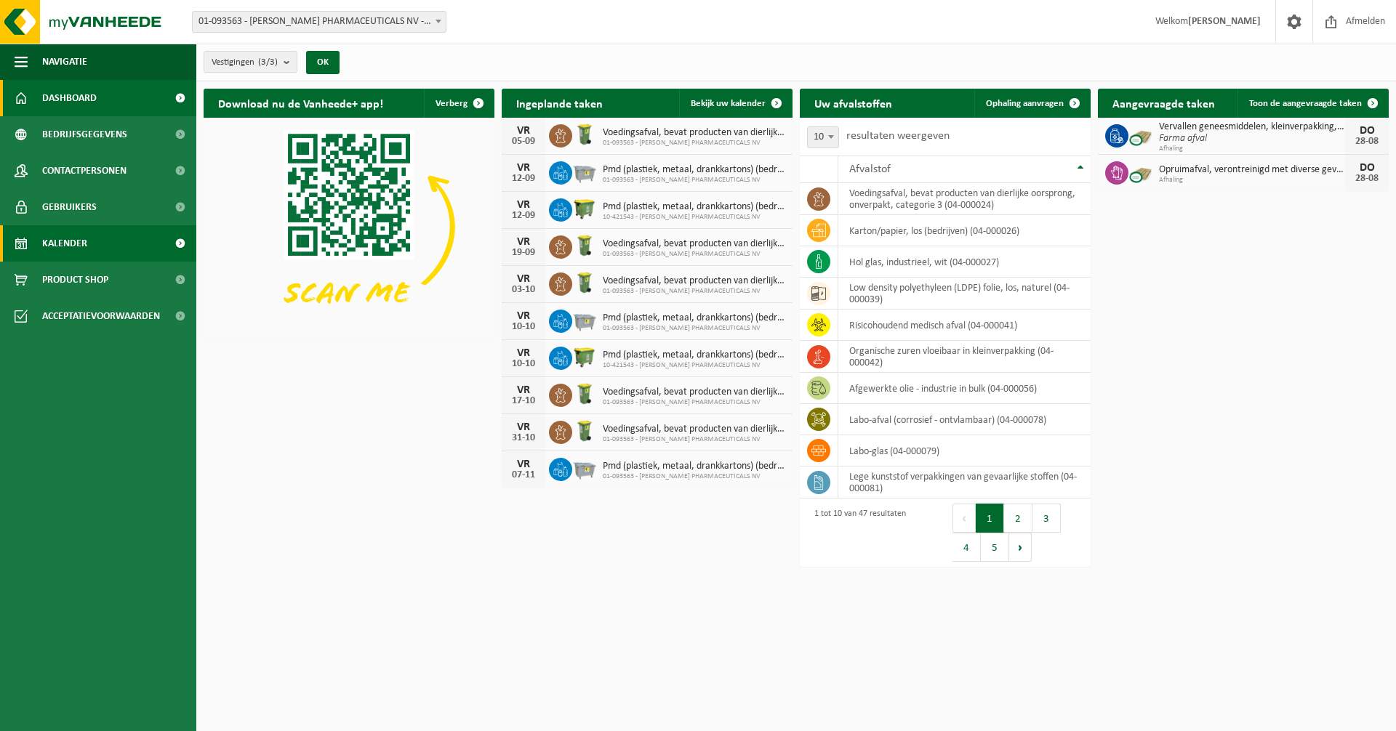
click at [66, 241] on span "Kalender" at bounding box center [64, 243] width 45 height 36
